Goal: Task Accomplishment & Management: Manage account settings

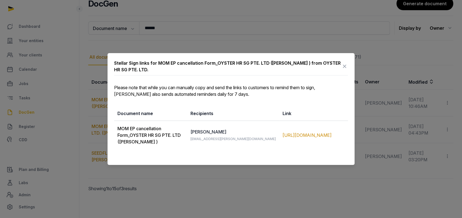
click at [344, 65] on icon at bounding box center [345, 66] width 7 height 9
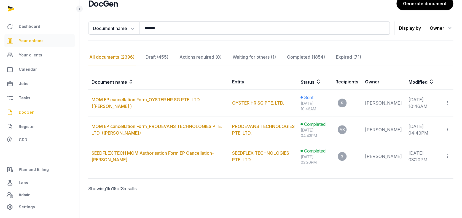
click at [39, 39] on span "Your entities" at bounding box center [31, 41] width 25 height 7
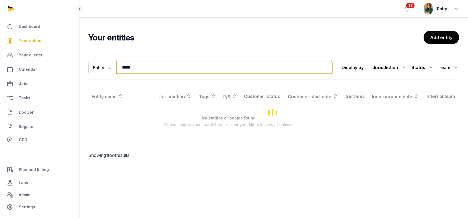
drag, startPoint x: 141, startPoint y: 66, endPoint x: -63, endPoint y: 28, distance: 207.5
click at [0, 28] on html "Dashboard Your entities Your clients Calendar Jobs Tasks DocGen Register CDD Pl…" at bounding box center [234, 109] width 468 height 218
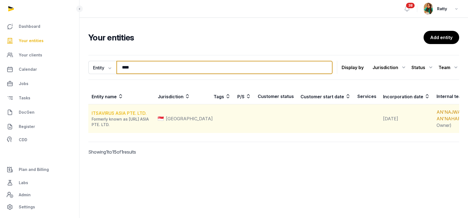
type input "****"
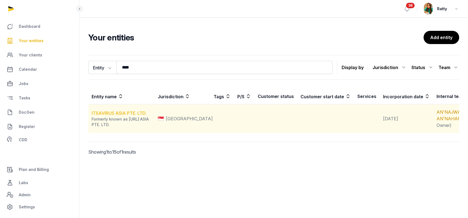
click at [114, 116] on link "ITSAVIRUS ASIA PTE. LTD." at bounding box center [119, 114] width 55 height 6
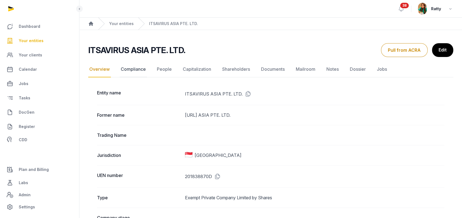
click at [140, 70] on link "Compliance" at bounding box center [133, 70] width 27 height 16
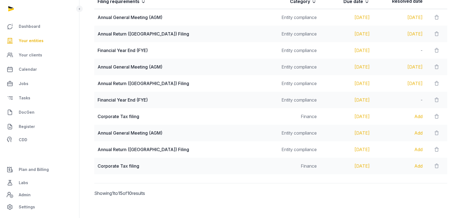
scroll to position [126, 0]
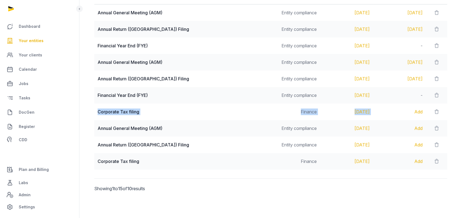
drag, startPoint x: 98, startPoint y: 111, endPoint x: 369, endPoint y: 110, distance: 270.6
click at [369, 110] on tr "Corporate Tax filing Finance Nov 30, 2025 Add" at bounding box center [270, 112] width 353 height 17
copy tr "Corporate Tax filing Finance Nov 30, 2025"
click at [34, 55] on span "Your clients" at bounding box center [30, 55] width 23 height 7
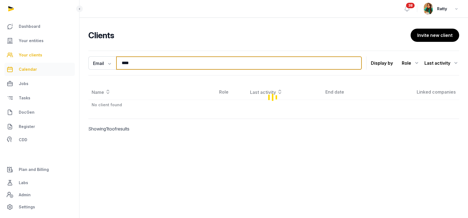
drag, startPoint x: 135, startPoint y: 63, endPoint x: 45, endPoint y: 71, distance: 90.0
click at [53, 71] on div "Dashboard Your entities Your clients Calendar Jobs Tasks DocGen Register CDD Pl…" at bounding box center [234, 109] width 468 height 218
drag, startPoint x: 139, startPoint y: 62, endPoint x: 48, endPoint y: 70, distance: 91.4
click at [50, 70] on div "Dashboard Your entities Your clients Calendar Jobs Tasks DocGen Register CDD Pl…" at bounding box center [234, 109] width 468 height 218
type input "*"
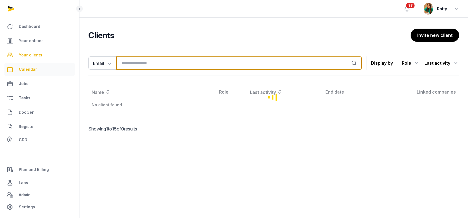
paste input "**********"
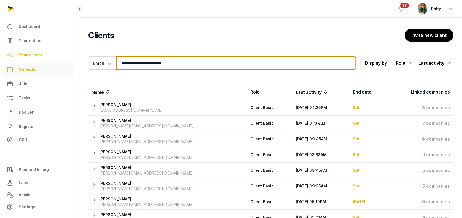
type input "**********"
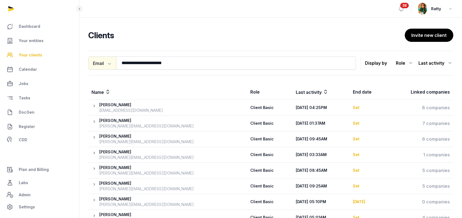
click at [108, 61] on icon "button" at bounding box center [109, 64] width 6 height 6
click at [105, 72] on div "Name" at bounding box center [110, 75] width 44 height 11
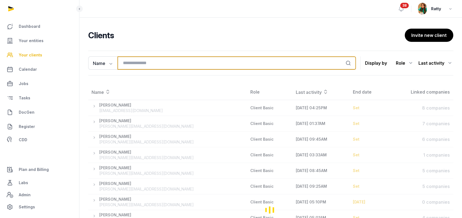
click at [143, 64] on input "search" at bounding box center [237, 63] width 239 height 13
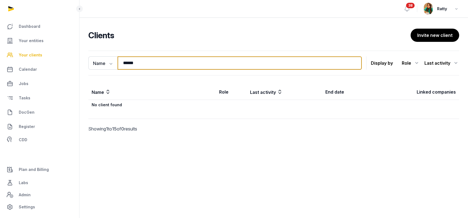
type input "******"
drag, startPoint x: 140, startPoint y: 66, endPoint x: -39, endPoint y: 63, distance: 179.1
click at [0, 63] on html "Dashboard Your entities Your clients Calendar Jobs Tasks DocGen Register CDD Pl…" at bounding box center [234, 109] width 468 height 218
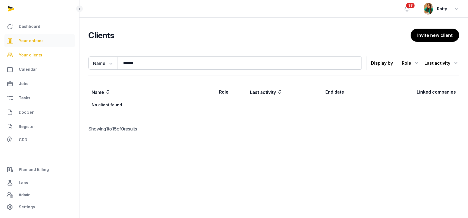
click at [26, 39] on span "Your entities" at bounding box center [31, 41] width 25 height 7
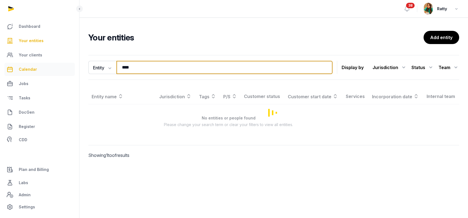
drag, startPoint x: 137, startPoint y: 66, endPoint x: 42, endPoint y: 75, distance: 95.1
click at [42, 75] on div "Dashboard Your entities Your clients Calendar Jobs Tasks DocGen Register CDD Pl…" at bounding box center [234, 109] width 468 height 218
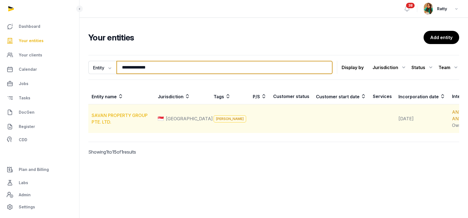
type input "**********"
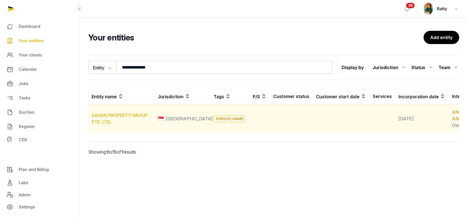
click at [119, 121] on link "SAVAN PROPERTY GROUP PTE. LTD." at bounding box center [120, 119] width 56 height 12
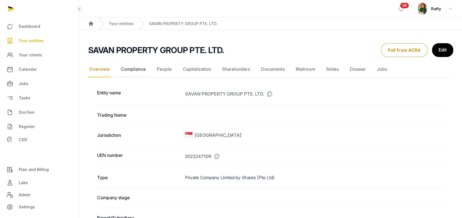
click at [139, 70] on link "Compliance" at bounding box center [133, 70] width 27 height 16
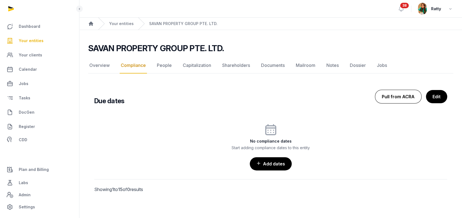
click at [399, 91] on button "Pull from ACRA" at bounding box center [398, 97] width 47 height 14
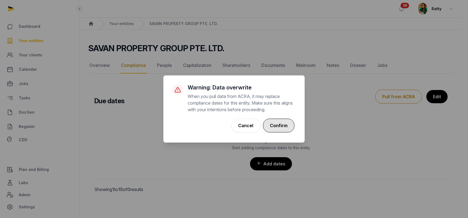
click at [286, 123] on button "Confirm" at bounding box center [278, 126] width 31 height 14
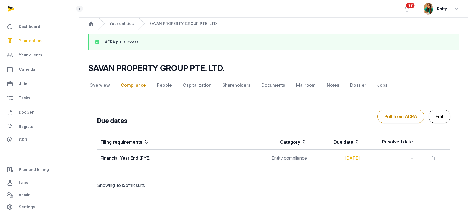
click at [435, 115] on link "Edit" at bounding box center [439, 117] width 22 height 14
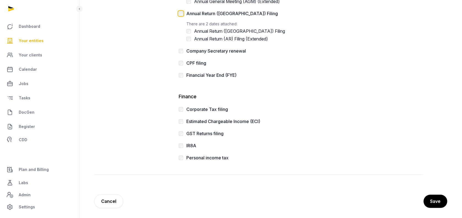
scroll to position [165, 0]
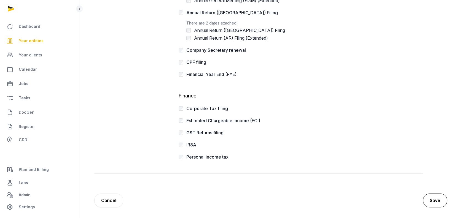
click at [432, 200] on button "Save" at bounding box center [435, 201] width 24 height 14
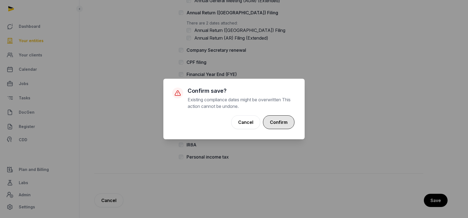
click at [277, 122] on button "Confirm" at bounding box center [278, 123] width 31 height 14
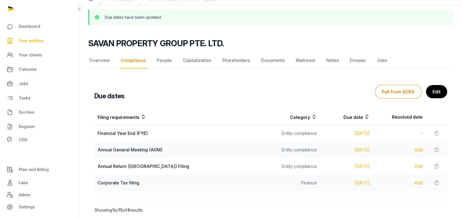
scroll to position [46, 0]
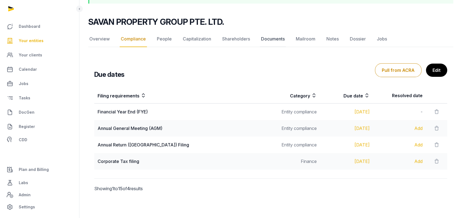
click at [277, 36] on link "Documents" at bounding box center [273, 39] width 26 height 16
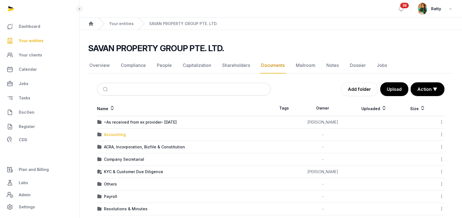
click at [121, 133] on div "Accounting" at bounding box center [115, 135] width 22 height 6
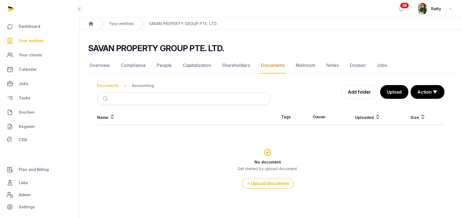
click at [113, 88] on div "Documents" at bounding box center [108, 86] width 22 height 6
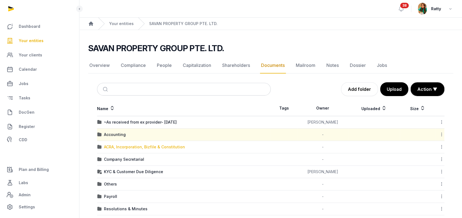
click at [130, 148] on div "ACRA, Incorporation, Bizfile & Constitution" at bounding box center [144, 148] width 81 height 6
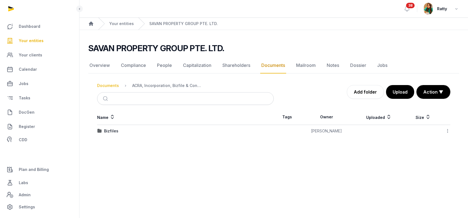
click at [110, 86] on div "Documents" at bounding box center [108, 86] width 22 height 6
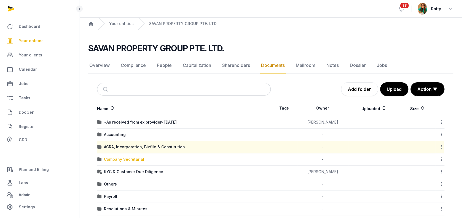
click at [126, 158] on div "Company Secretarial" at bounding box center [124, 160] width 40 height 6
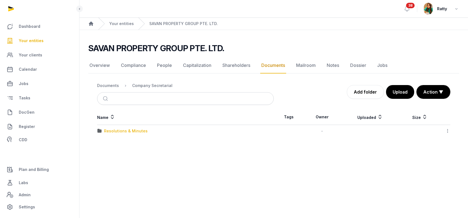
click at [123, 130] on div "Resolutions & Minutes" at bounding box center [126, 132] width 44 height 6
click at [108, 129] on div "2025" at bounding box center [109, 132] width 10 height 6
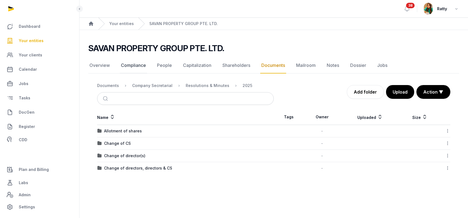
click at [125, 63] on link "Compliance" at bounding box center [133, 66] width 27 height 16
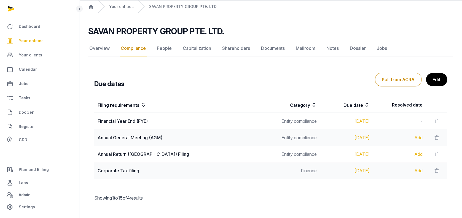
scroll to position [26, 0]
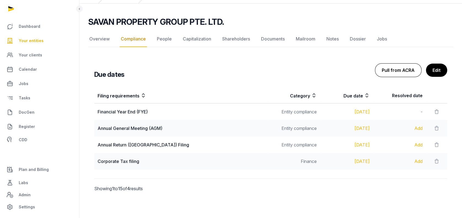
click at [394, 69] on button "Pull from ACRA" at bounding box center [398, 70] width 47 height 14
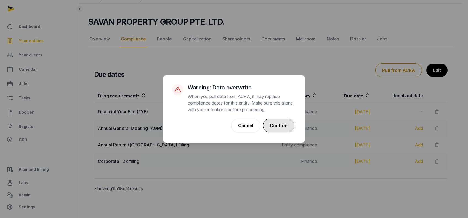
click at [283, 123] on button "Confirm" at bounding box center [278, 126] width 31 height 14
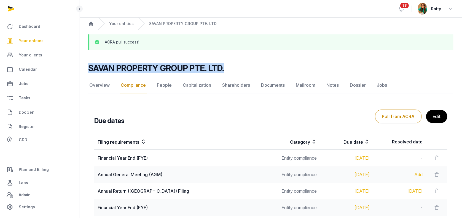
drag, startPoint x: 88, startPoint y: 69, endPoint x: 227, endPoint y: 69, distance: 138.8
click at [227, 69] on div "SAVAN PROPERTY GROUP PTE. LTD." at bounding box center [268, 68] width 361 height 10
copy h2 "SAVAN PROPERTY GROUP PTE. LTD."
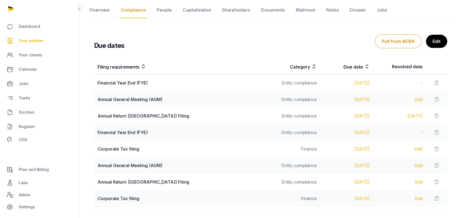
scroll to position [37, 0]
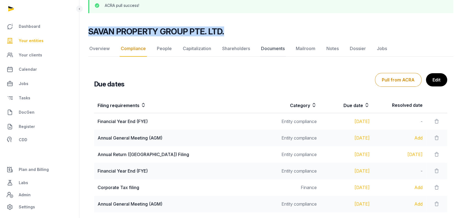
click at [278, 51] on link "Documents" at bounding box center [273, 49] width 26 height 16
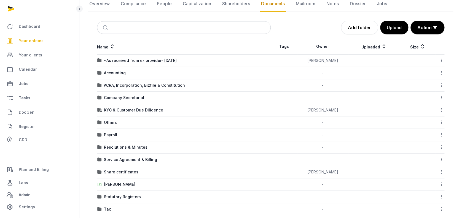
scroll to position [69, 0]
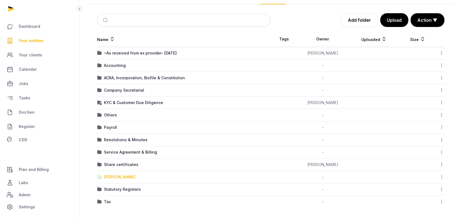
click at [120, 177] on div "Shared Folder" at bounding box center [119, 178] width 31 height 6
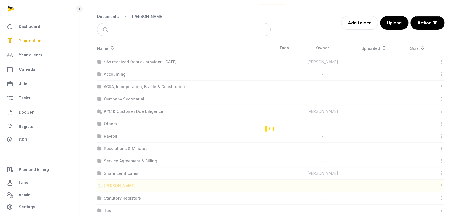
scroll to position [4, 0]
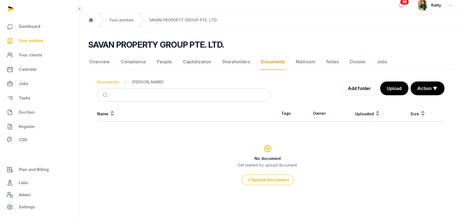
click at [104, 81] on div "Documents" at bounding box center [108, 82] width 22 height 6
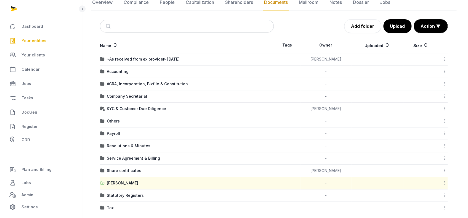
scroll to position [69, 0]
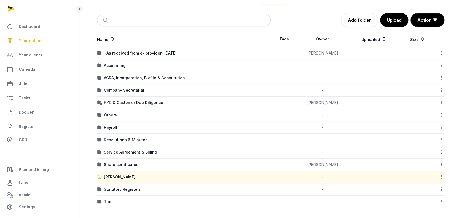
click at [441, 177] on icon at bounding box center [441, 177] width 5 height 6
click at [428, 209] on div "Copy link" at bounding box center [422, 212] width 44 height 10
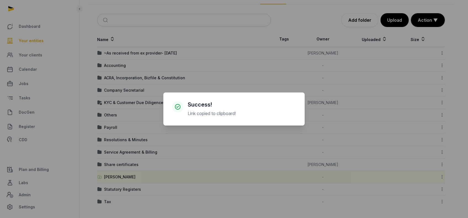
click at [225, 48] on div "× Success! Link copied to clipboard! Cancel No OK" at bounding box center [234, 109] width 468 height 218
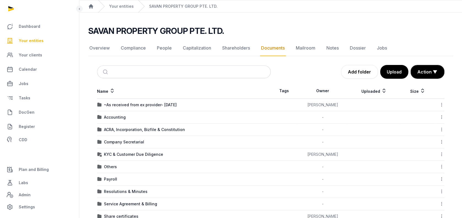
scroll to position [0, 0]
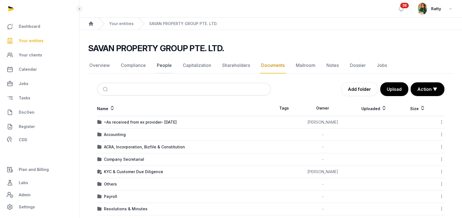
click at [162, 69] on link "People" at bounding box center [164, 66] width 17 height 16
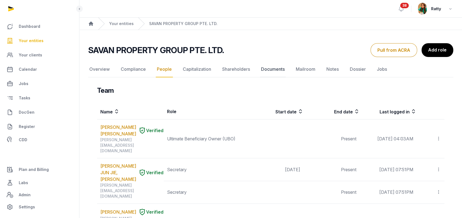
click at [272, 67] on link "Documents" at bounding box center [273, 70] width 26 height 16
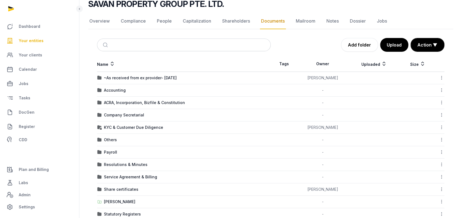
scroll to position [69, 0]
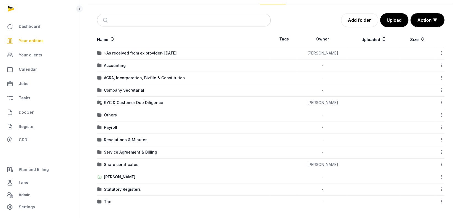
click at [440, 177] on icon at bounding box center [441, 177] width 5 height 6
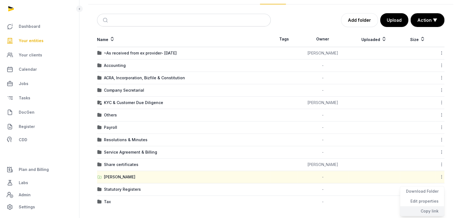
click at [424, 210] on div "Copy link" at bounding box center [422, 212] width 44 height 10
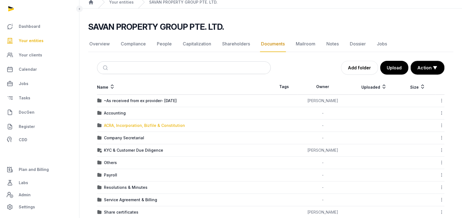
scroll to position [0, 0]
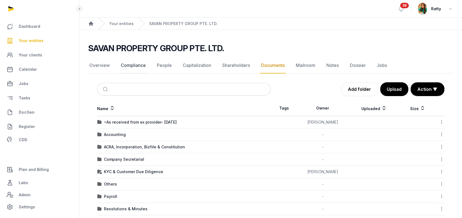
click at [135, 65] on link "Compliance" at bounding box center [133, 66] width 27 height 16
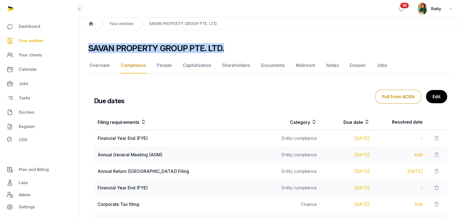
drag, startPoint x: 88, startPoint y: 49, endPoint x: 253, endPoint y: 47, distance: 164.7
click at [253, 47] on div "SAVAN PROPERTY GROUP PTE. LTD." at bounding box center [268, 48] width 361 height 10
copy h2 "SAVAN PROPERTY GROUP PTE. LTD."
click at [32, 41] on span "Your entities" at bounding box center [31, 41] width 25 height 7
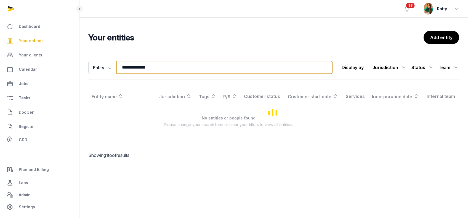
drag, startPoint x: 155, startPoint y: 69, endPoint x: 1, endPoint y: 69, distance: 153.7
click at [1, 69] on div "**********" at bounding box center [234, 109] width 468 height 218
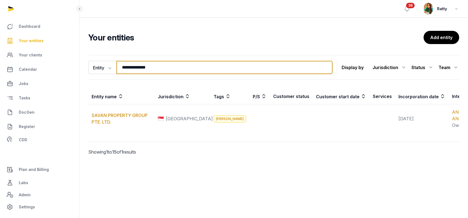
paste input "*********"
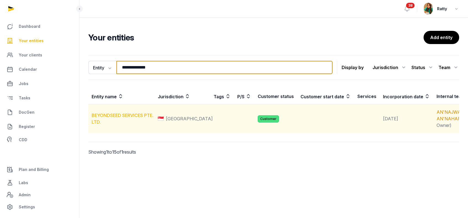
type input "**********"
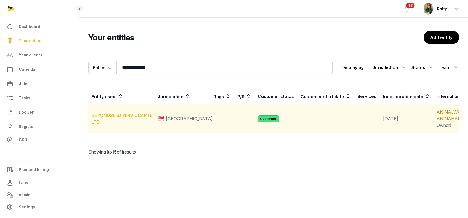
click at [127, 122] on link "BEYONDSEED SERVICES PTE. LTD." at bounding box center [123, 119] width 62 height 12
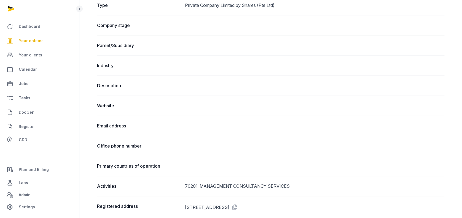
scroll to position [191, 0]
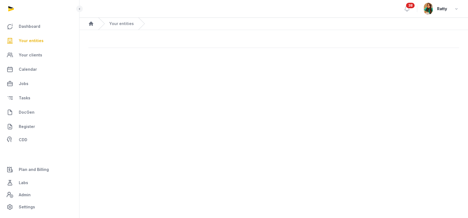
click at [39, 38] on span "Your entities" at bounding box center [31, 41] width 25 height 7
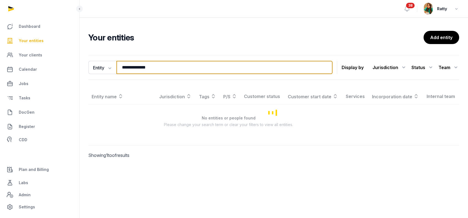
click at [174, 69] on input "**********" at bounding box center [224, 67] width 216 height 13
click at [172, 71] on input "**********" at bounding box center [224, 67] width 216 height 13
click at [174, 71] on input "**********" at bounding box center [224, 67] width 216 height 13
click at [166, 67] on input "**********" at bounding box center [224, 67] width 216 height 13
drag, startPoint x: 166, startPoint y: 66, endPoint x: 41, endPoint y: 70, distance: 124.8
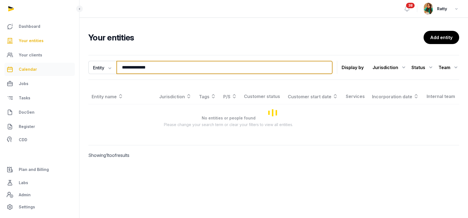
click at [41, 70] on div "**********" at bounding box center [234, 109] width 468 height 218
paste input "*********"
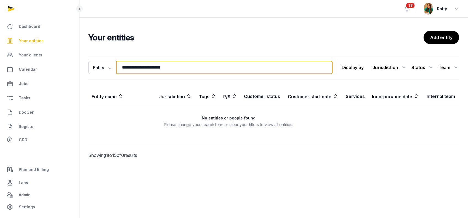
click at [140, 67] on input "**********" at bounding box center [224, 67] width 216 height 13
drag, startPoint x: 216, startPoint y: 68, endPoint x: 0, endPoint y: 67, distance: 216.3
click at [0, 67] on div "**********" at bounding box center [234, 109] width 468 height 218
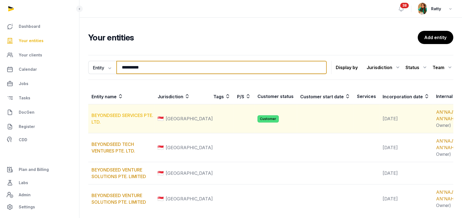
type input "**********"
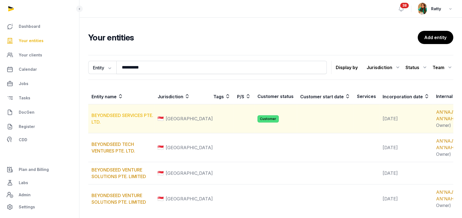
click at [113, 123] on link "BEYONDSEED SERVICES PTE. LTD." at bounding box center [123, 119] width 62 height 12
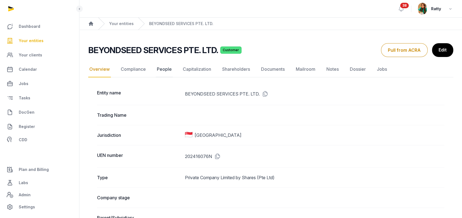
click at [161, 68] on link "People" at bounding box center [164, 70] width 17 height 16
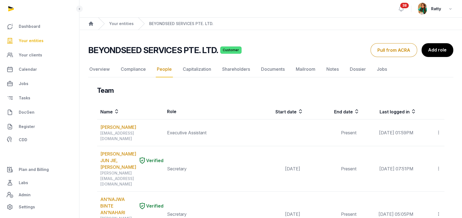
click at [36, 43] on span "Your entities" at bounding box center [31, 41] width 25 height 7
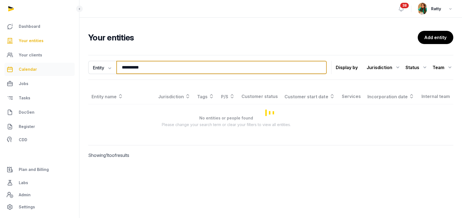
drag, startPoint x: 157, startPoint y: 68, endPoint x: 18, endPoint y: 75, distance: 138.4
click at [22, 74] on div "**********" at bounding box center [231, 109] width 462 height 218
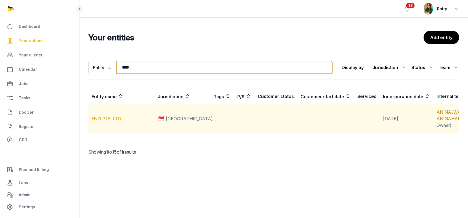
type input "****"
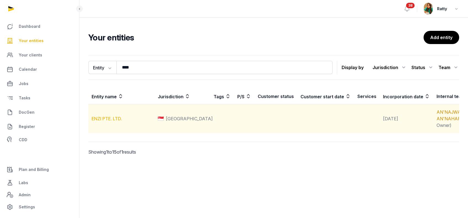
click at [105, 122] on link "ENZI PTE. LTD." at bounding box center [107, 119] width 30 height 6
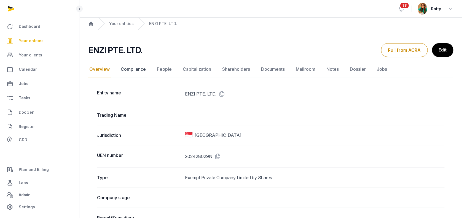
click at [133, 69] on link "Compliance" at bounding box center [133, 70] width 27 height 16
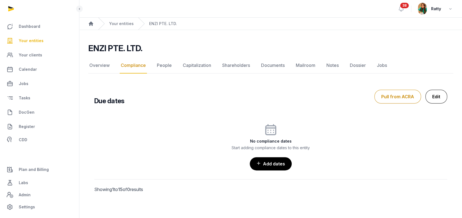
click at [435, 93] on link "Edit" at bounding box center [437, 97] width 22 height 14
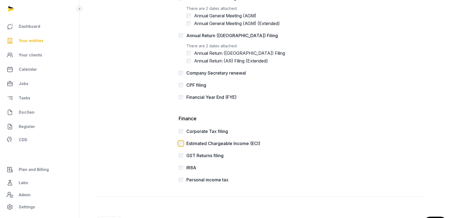
scroll to position [165, 0]
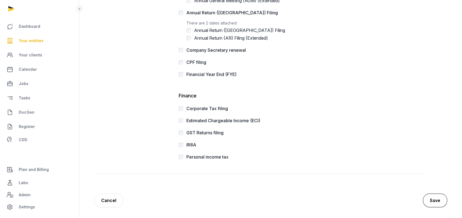
click at [430, 200] on button "Save" at bounding box center [435, 201] width 24 height 14
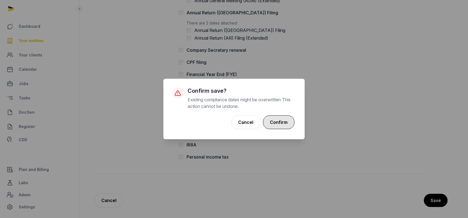
click at [282, 123] on button "Confirm" at bounding box center [278, 123] width 31 height 14
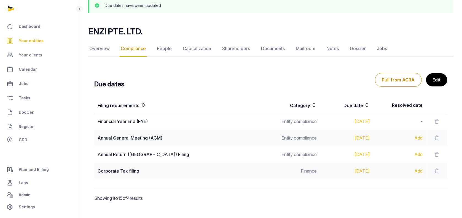
scroll to position [46, 0]
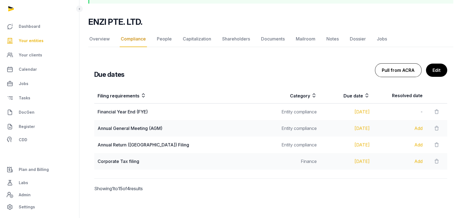
click at [404, 73] on button "Pull from ACRA" at bounding box center [398, 70] width 47 height 14
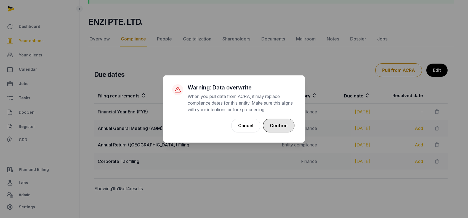
click at [289, 124] on button "Confirm" at bounding box center [278, 126] width 31 height 14
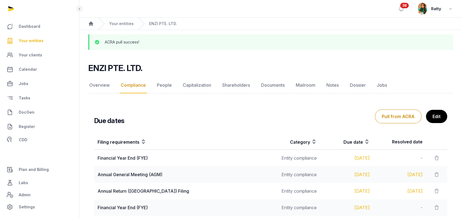
click at [35, 41] on span "Your entities" at bounding box center [31, 41] width 25 height 7
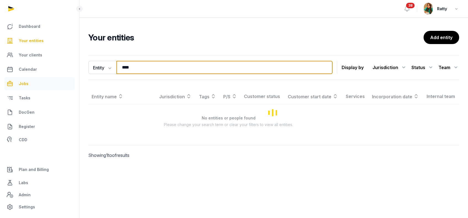
drag, startPoint x: 137, startPoint y: 68, endPoint x: 20, endPoint y: 79, distance: 117.8
click at [33, 79] on div "Dashboard Your entities Your clients Calendar Jobs Tasks DocGen Register CDD Pl…" at bounding box center [234, 109] width 468 height 218
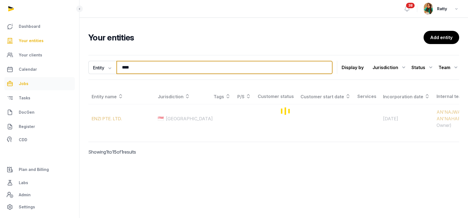
type input "*****"
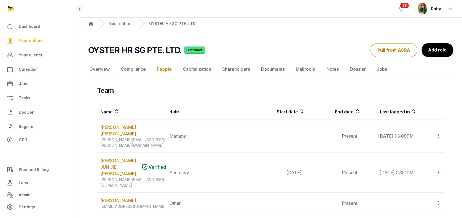
drag, startPoint x: 0, startPoint y: 0, endPoint x: 27, endPoint y: 40, distance: 48.2
click at [27, 40] on span "Your entities" at bounding box center [31, 41] width 25 height 7
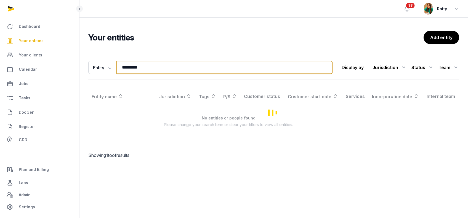
drag, startPoint x: 157, startPoint y: 68, endPoint x: -3, endPoint y: 62, distance: 160.1
click at [0, 62] on html "Dashboard Your entities Your clients Calendar Jobs Tasks DocGen Register CDD Pl…" at bounding box center [234, 109] width 468 height 218
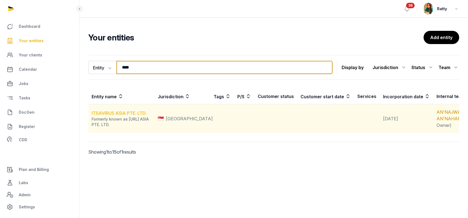
type input "****"
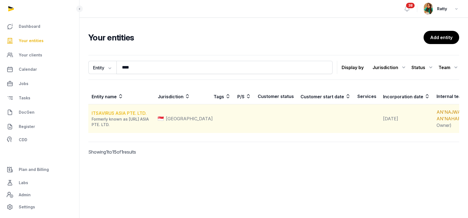
click at [104, 116] on link "ITSAVIRUS ASIA PTE. LTD." at bounding box center [119, 114] width 55 height 6
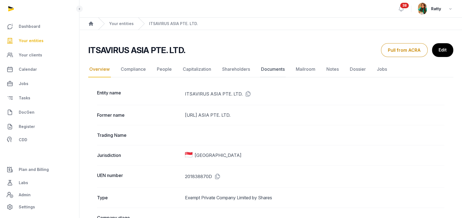
click at [272, 69] on link "Documents" at bounding box center [273, 70] width 26 height 16
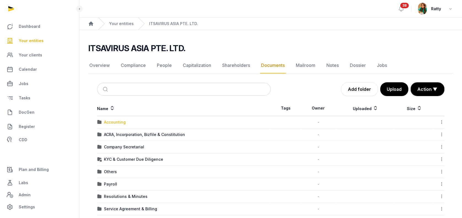
click at [118, 123] on div "Accounting" at bounding box center [115, 123] width 22 height 6
